Goal: Navigation & Orientation: Find specific page/section

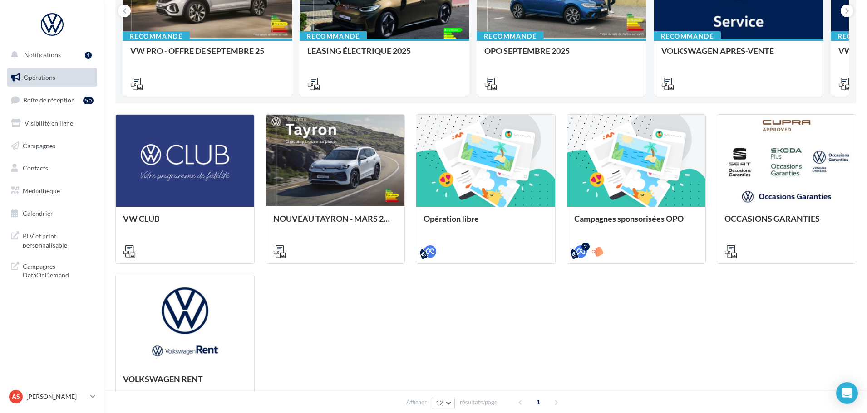
scroll to position [174, 0]
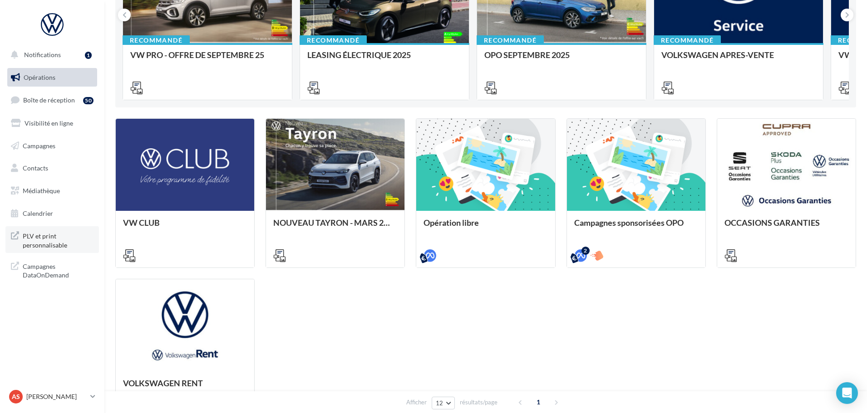
click at [36, 239] on span "PLV et print personnalisable" at bounding box center [58, 240] width 71 height 20
click at [44, 100] on span "Boîte de réception" at bounding box center [49, 100] width 52 height 8
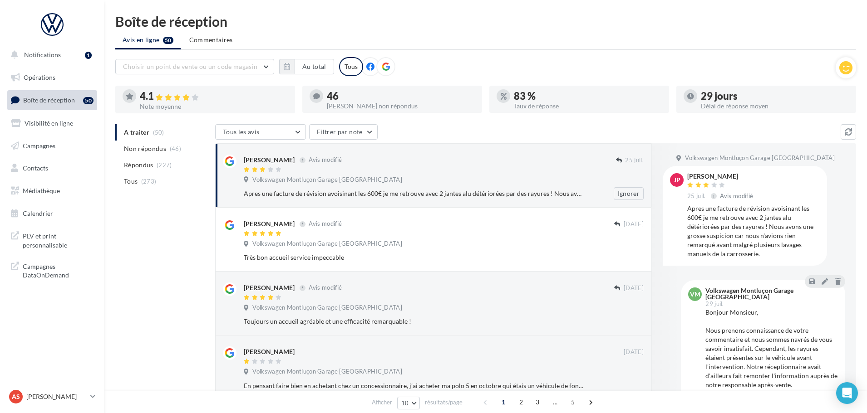
click at [431, 195] on div "Apres une facture de révision avoisinant les 600€ je me retrouve avec 2 jantes …" at bounding box center [414, 193] width 341 height 9
click at [292, 160] on div "[PERSON_NAME]" at bounding box center [269, 160] width 51 height 9
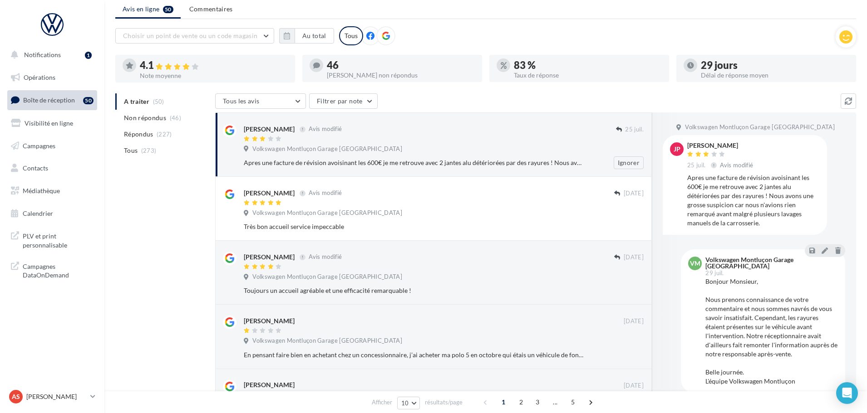
scroll to position [45, 0]
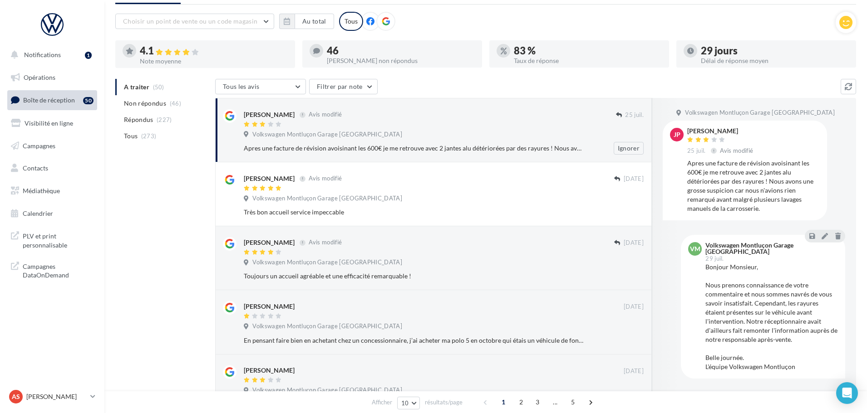
click at [402, 147] on div "Apres une facture de révision avoisinant les 600€ je me retrouve avec 2 jantes …" at bounding box center [414, 148] width 341 height 9
click at [353, 135] on span "Volkswagen Montluçon Garage [GEOGRAPHIC_DATA]" at bounding box center [327, 135] width 150 height 8
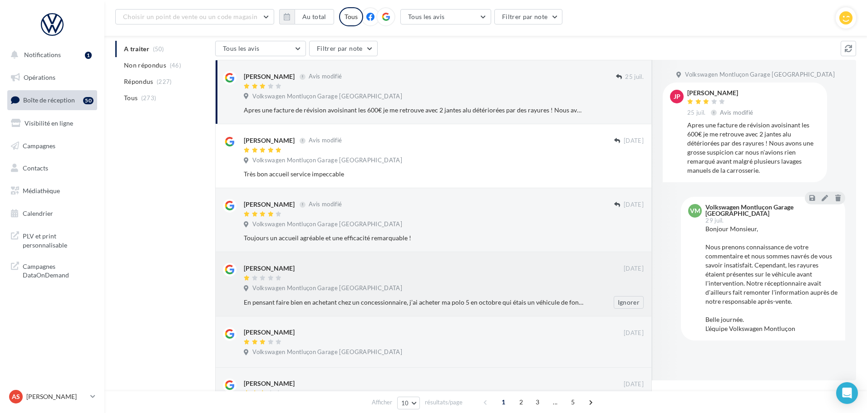
scroll to position [0, 0]
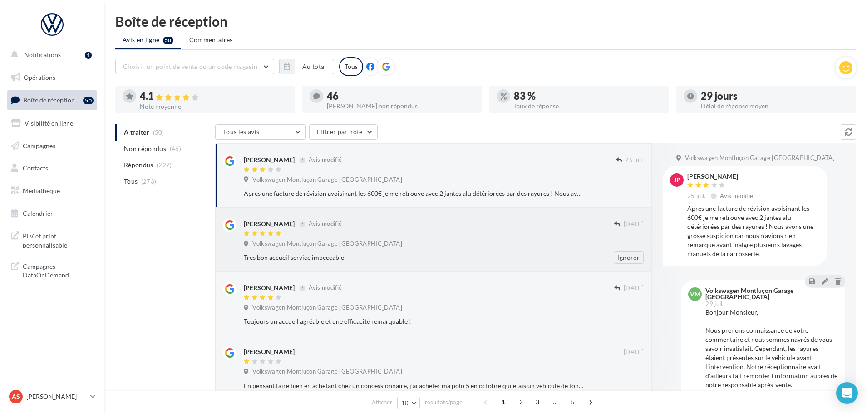
click at [461, 225] on div "[PERSON_NAME] Avis modifié" at bounding box center [429, 224] width 370 height 10
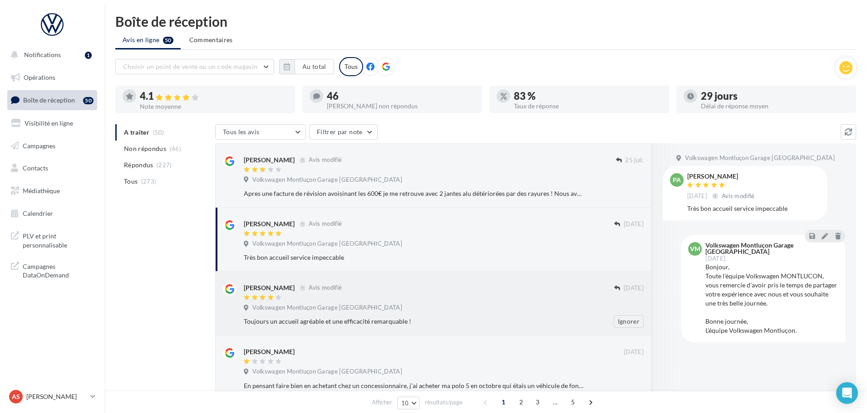
click at [430, 291] on div "[PERSON_NAME] Avis modifié" at bounding box center [429, 288] width 370 height 10
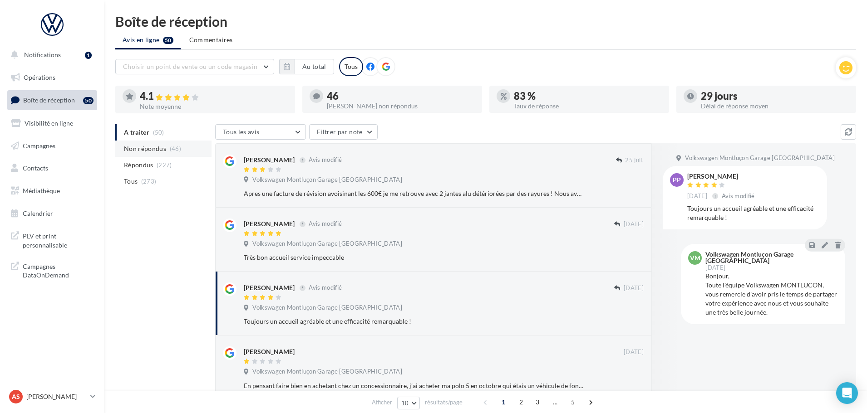
click at [134, 152] on span "Non répondus" at bounding box center [145, 148] width 42 height 9
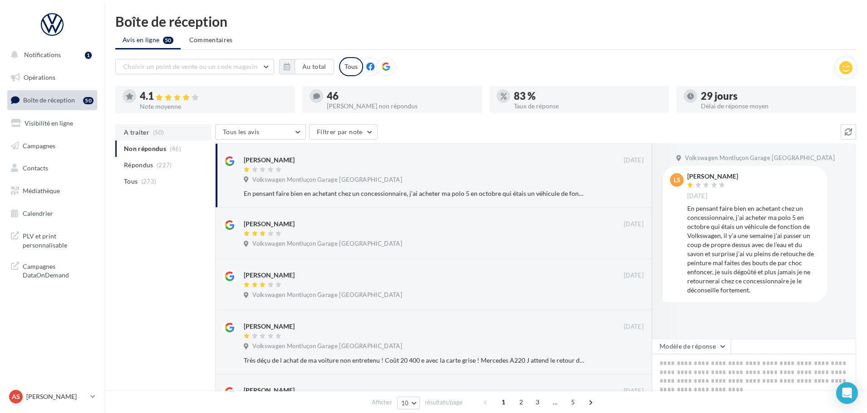
click at [135, 134] on span "A traiter" at bounding box center [136, 132] width 25 height 9
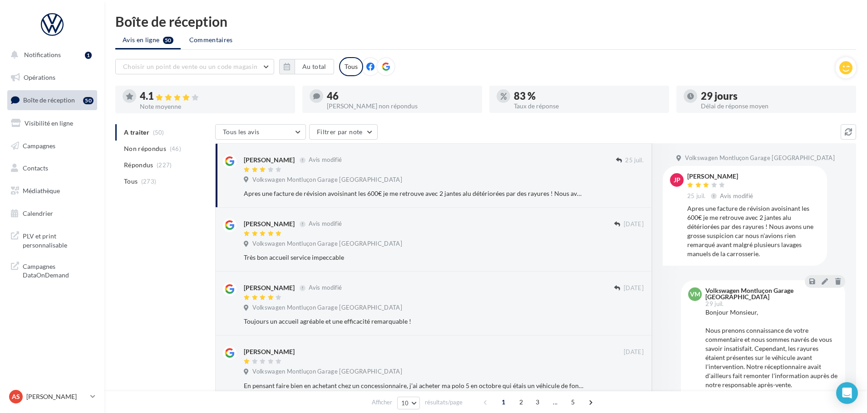
click at [211, 41] on span "Commentaires" at bounding box center [211, 39] width 44 height 9
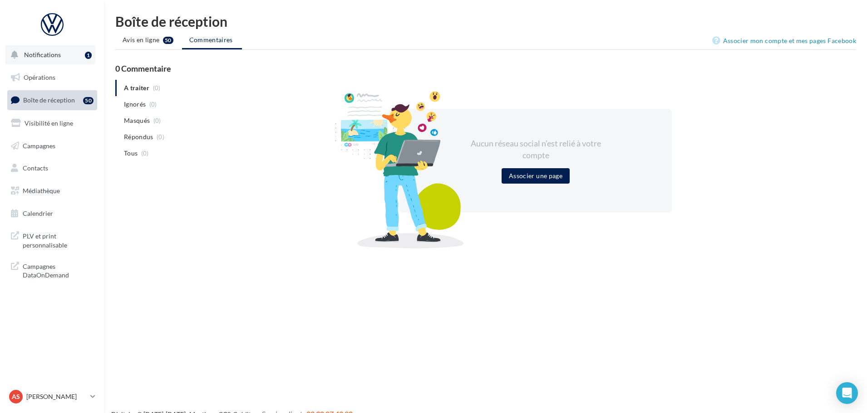
click at [42, 54] on span "Notifications" at bounding box center [42, 55] width 37 height 8
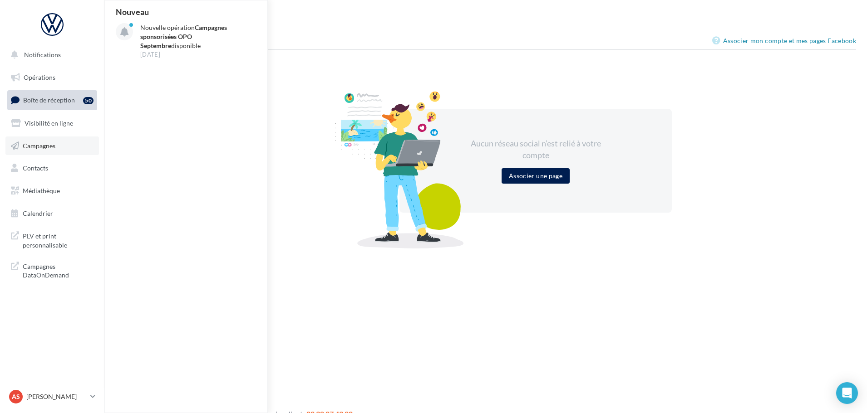
click at [42, 144] on span "Campagnes" at bounding box center [39, 146] width 33 height 8
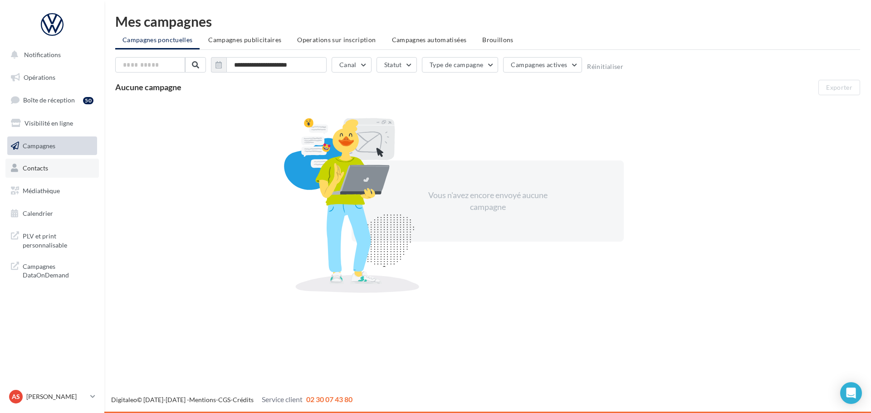
click at [35, 169] on span "Contacts" at bounding box center [35, 168] width 25 height 8
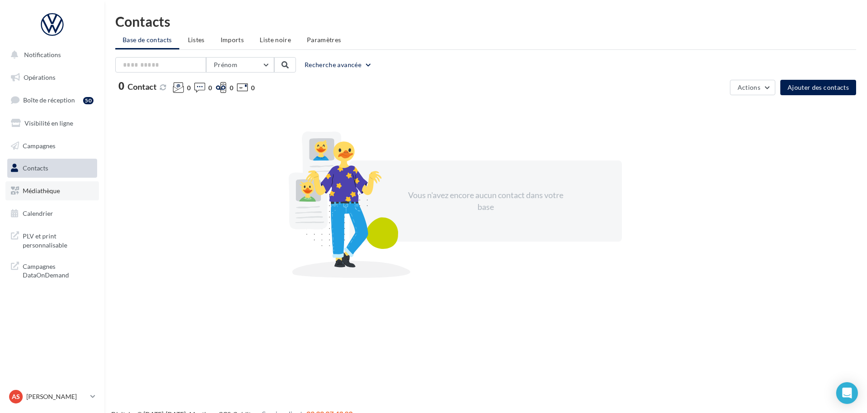
click at [45, 195] on link "Médiathèque" at bounding box center [51, 190] width 93 height 19
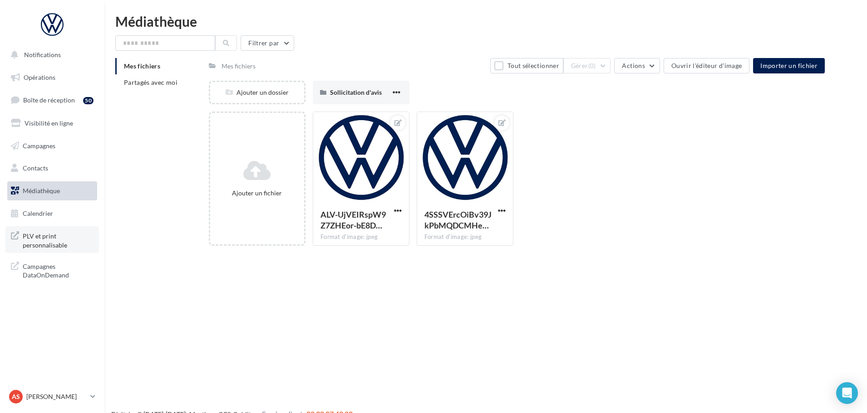
click at [49, 239] on span "PLV et print personnalisable" at bounding box center [58, 240] width 71 height 20
